Goal: Task Accomplishment & Management: Manage account settings

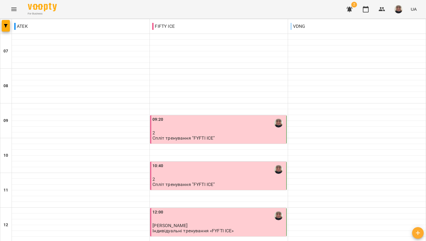
scroll to position [178, 0]
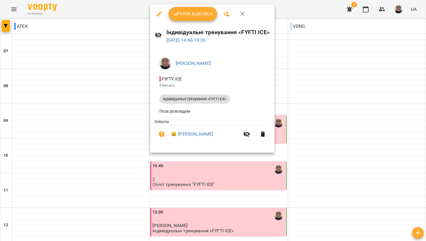
click at [190, 13] on span "Урок відбувся" at bounding box center [192, 13] width 39 height 7
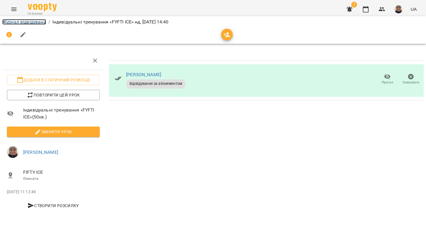
click at [36, 22] on link "Журнал відвідувань" at bounding box center [24, 22] width 44 height 6
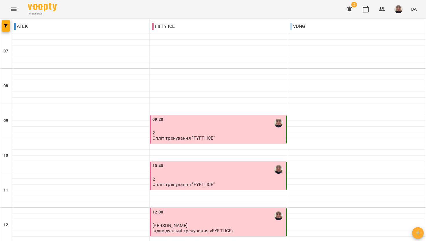
scroll to position [258, 0]
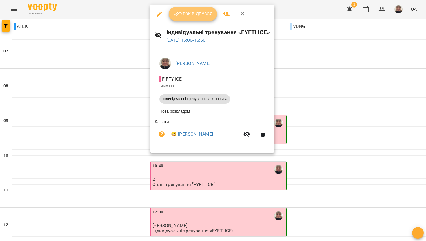
click at [182, 14] on span "Урок відбувся" at bounding box center [192, 13] width 39 height 7
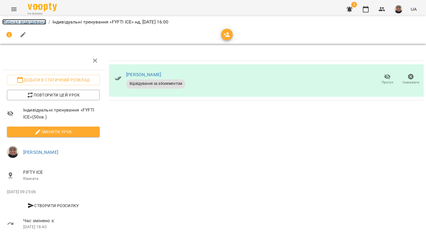
click at [29, 23] on link "Журнал відвідувань" at bounding box center [24, 22] width 44 height 6
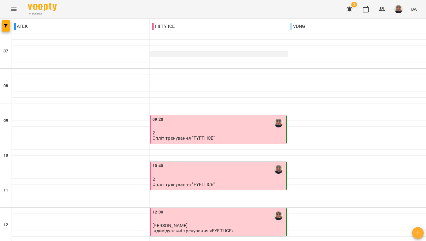
scroll to position [255, 0]
